Goal: Communication & Community: Answer question/provide support

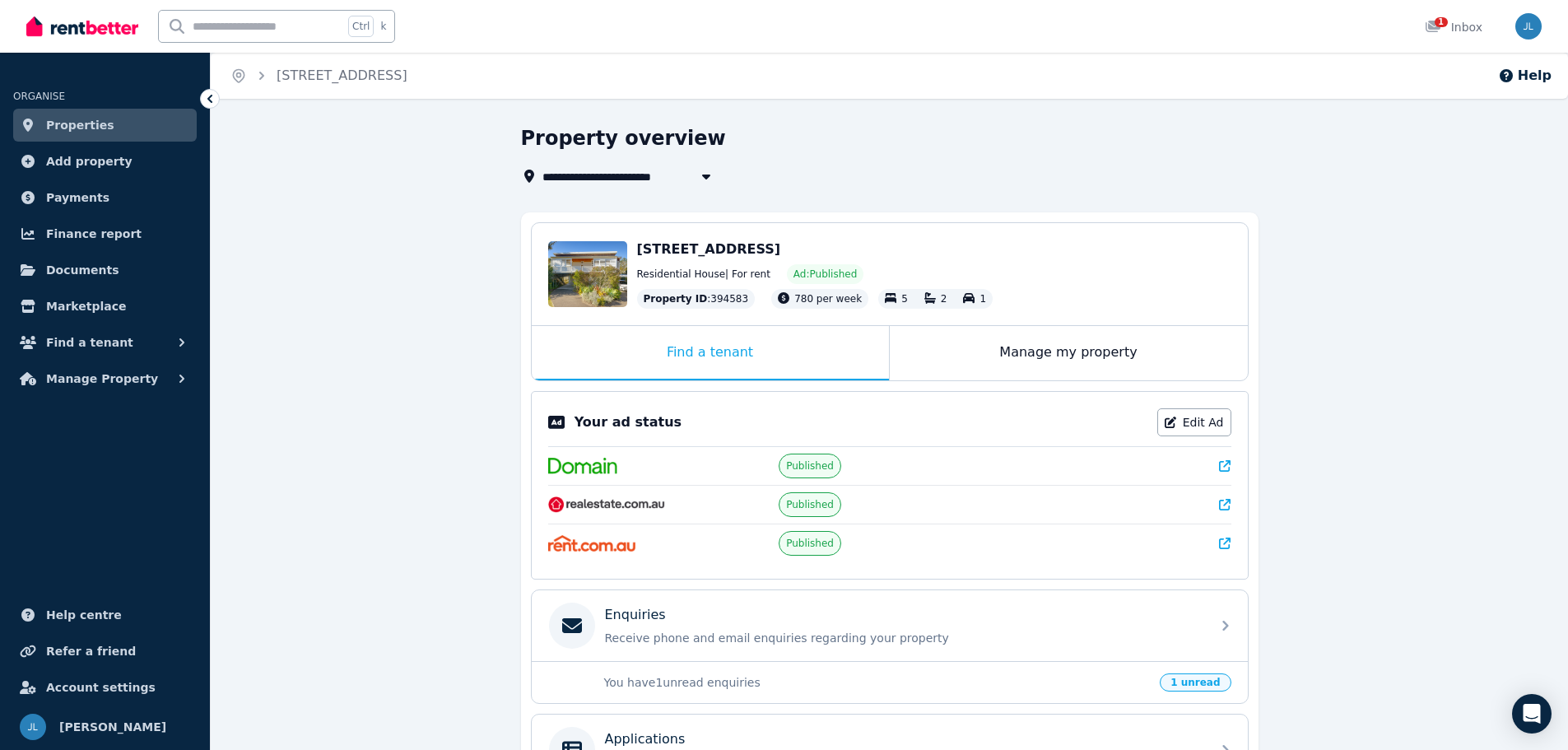
drag, startPoint x: 1459, startPoint y: 23, endPoint x: 1441, endPoint y: 68, distance: 48.5
click at [1459, 23] on div "1 Inbox" at bounding box center [1453, 26] width 58 height 16
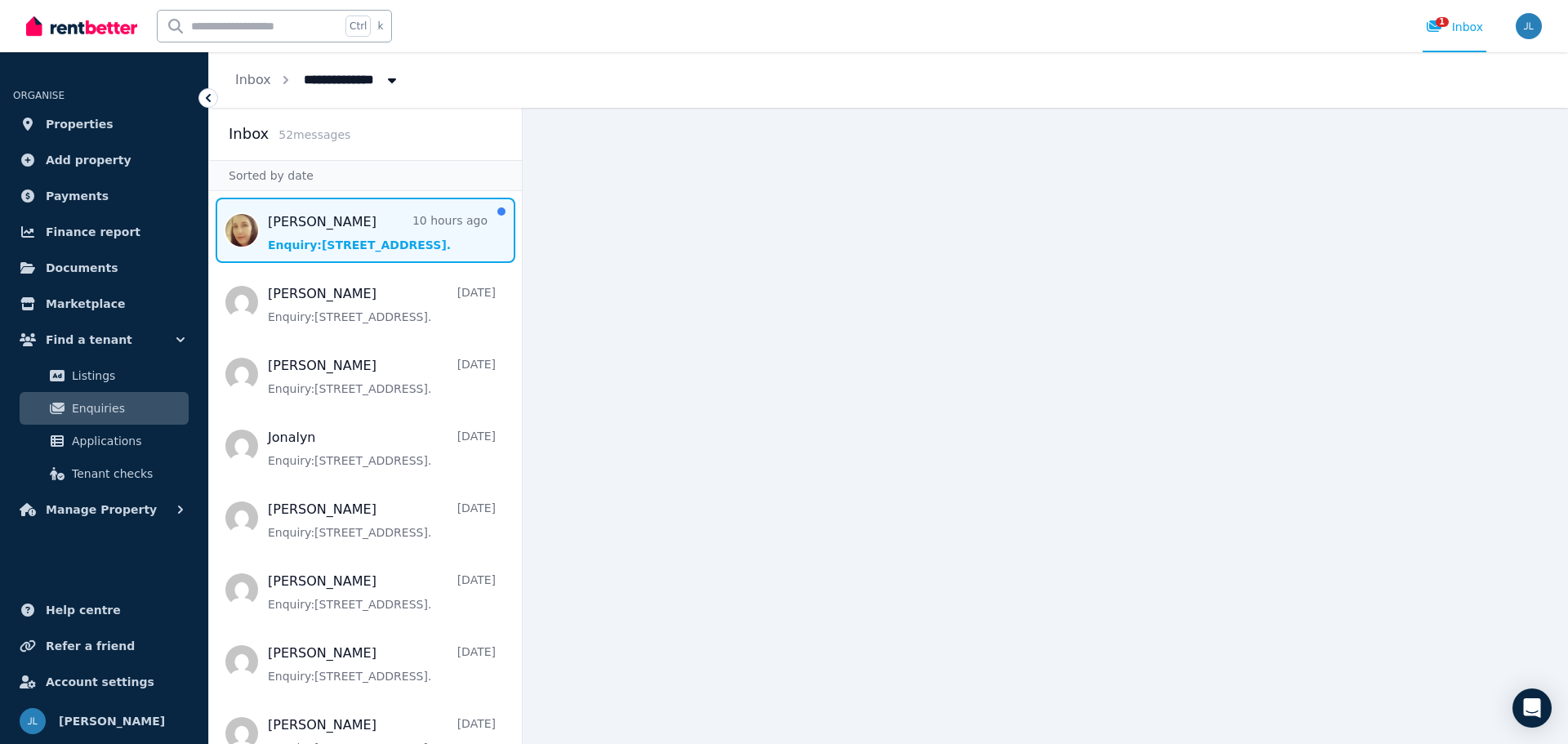
click at [357, 228] on span "Message list" at bounding box center [366, 231] width 313 height 66
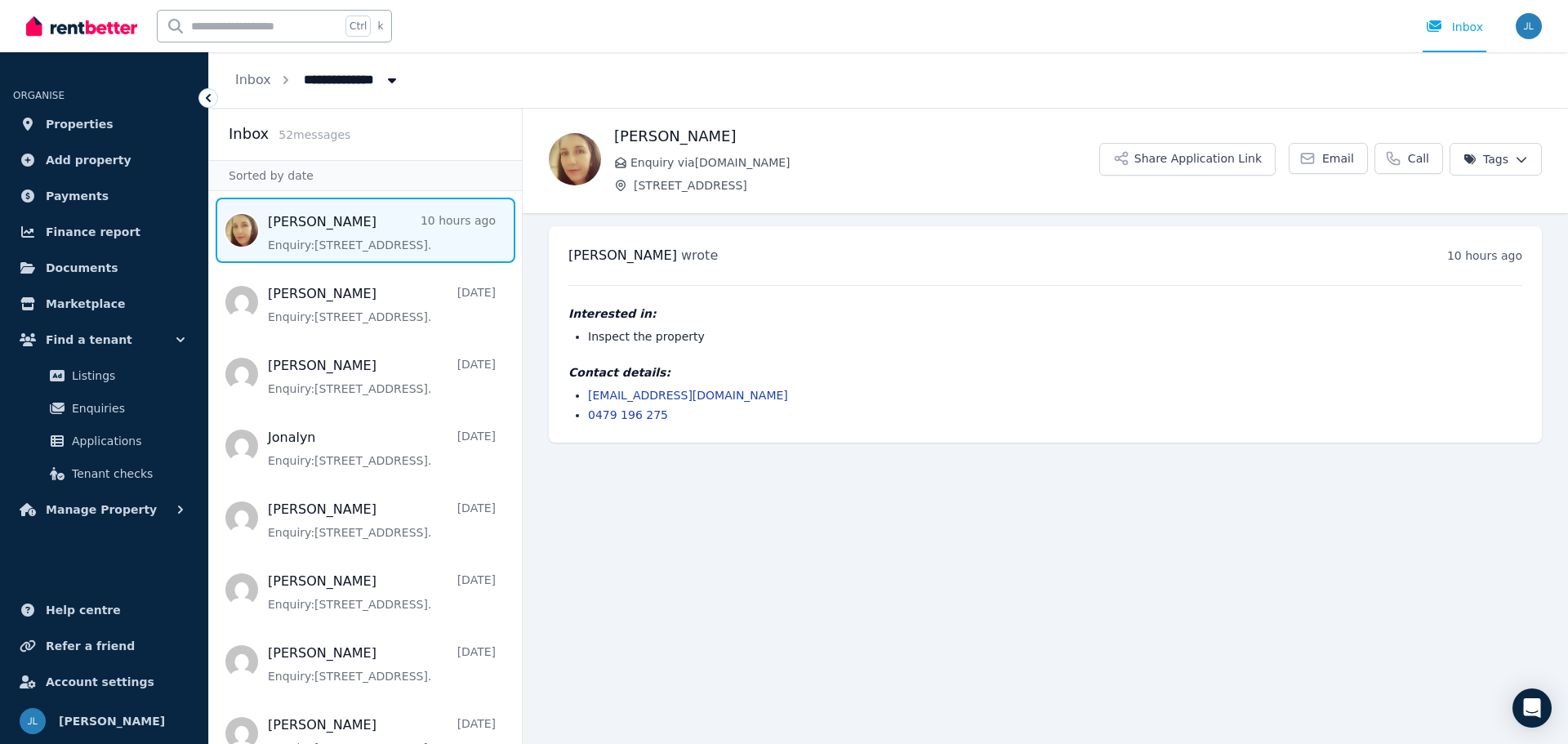
drag, startPoint x: 712, startPoint y: 136, endPoint x: 615, endPoint y: 135, distance: 97.0
click at [615, 135] on h1 "Crystal Camara" at bounding box center [856, 136] width 485 height 22
